Goal: Check status: Check status

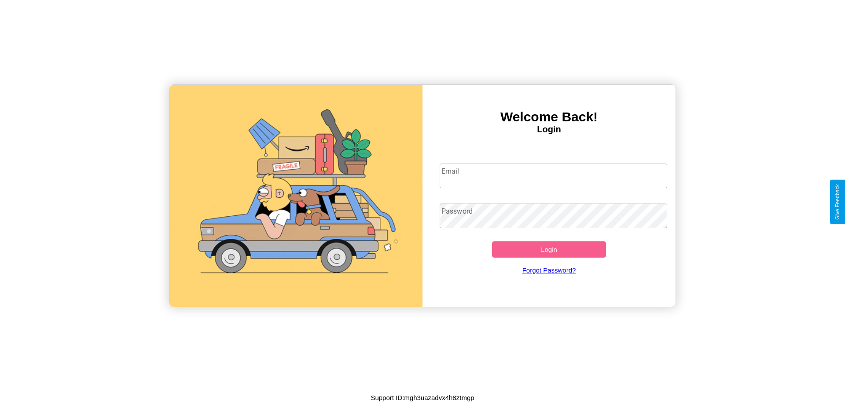
click at [553, 176] on input "Email" at bounding box center [553, 176] width 228 height 25
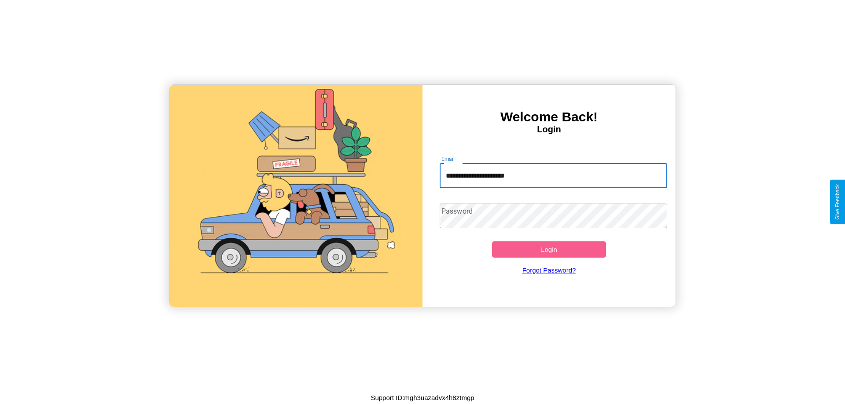
type input "**********"
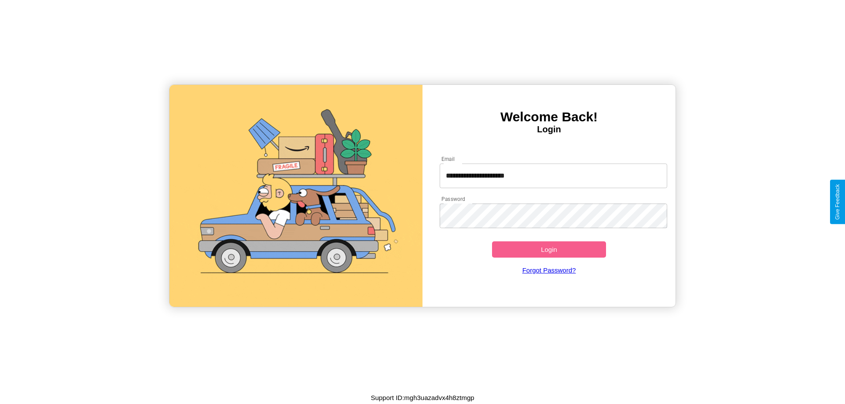
click at [549, 249] on button "Login" at bounding box center [549, 250] width 114 height 16
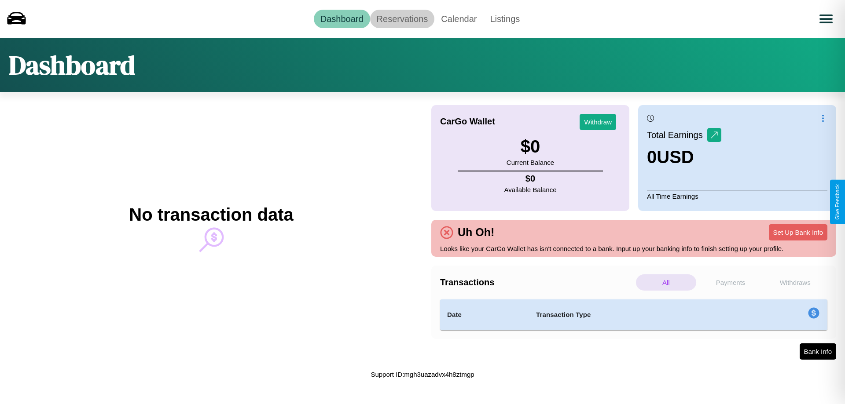
click at [402, 18] on link "Reservations" at bounding box center [402, 19] width 65 height 18
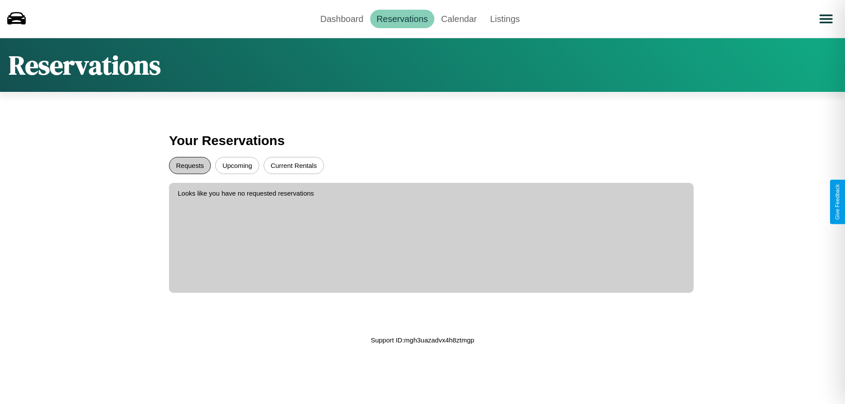
click at [190, 165] on button "Requests" at bounding box center [190, 165] width 42 height 17
click at [237, 165] on button "Upcoming" at bounding box center [237, 165] width 44 height 17
click at [458, 18] on link "Calendar" at bounding box center [458, 19] width 49 height 18
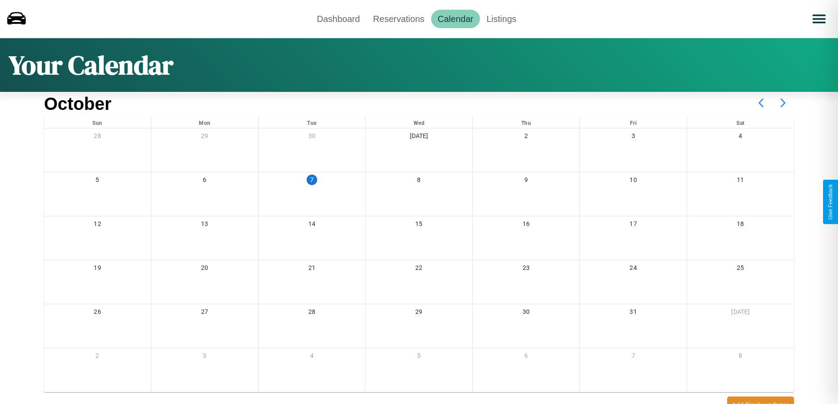
click at [783, 103] on icon at bounding box center [783, 103] width 22 height 22
click at [338, 18] on link "Dashboard" at bounding box center [338, 19] width 56 height 18
